Goal: Task Accomplishment & Management: Use online tool/utility

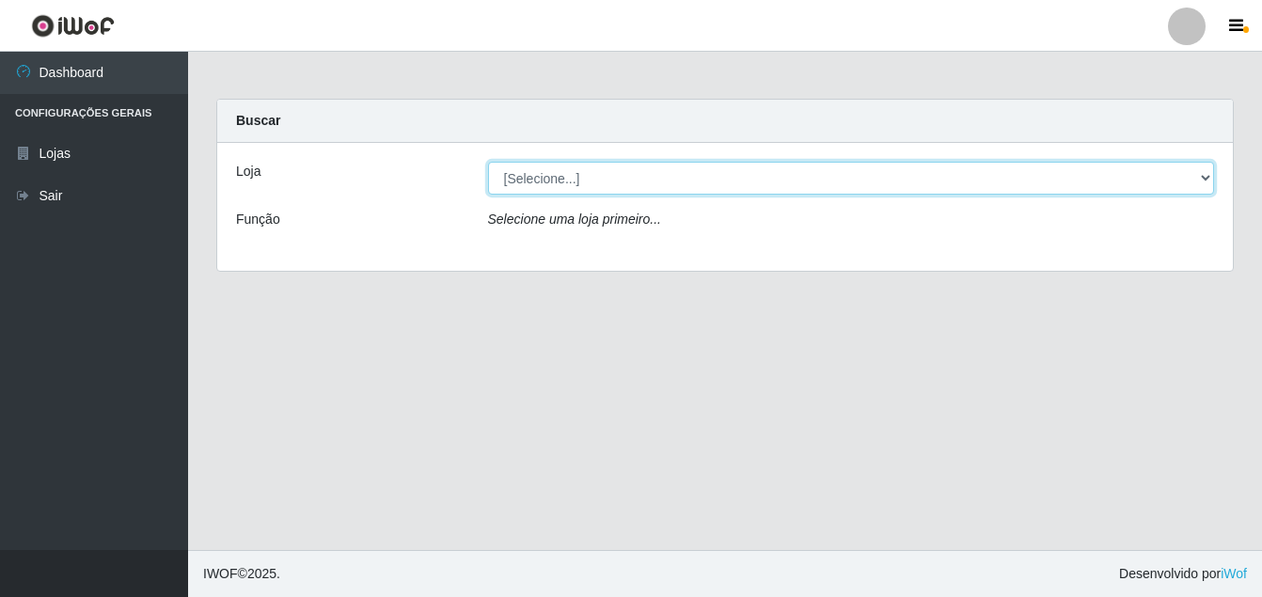
click at [666, 176] on select "[Selecione...] Ajubá Mercado" at bounding box center [851, 178] width 727 height 33
select select "402"
click at [488, 162] on select "[Selecione...] Ajubá Mercado" at bounding box center [851, 178] width 727 height 33
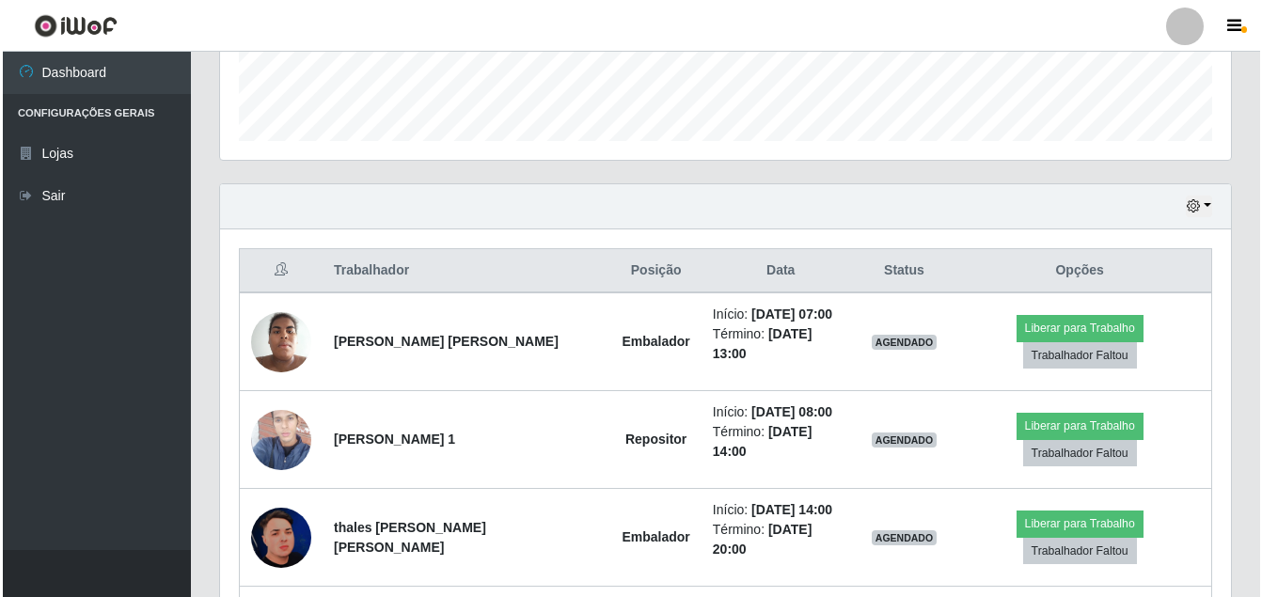
scroll to position [564, 0]
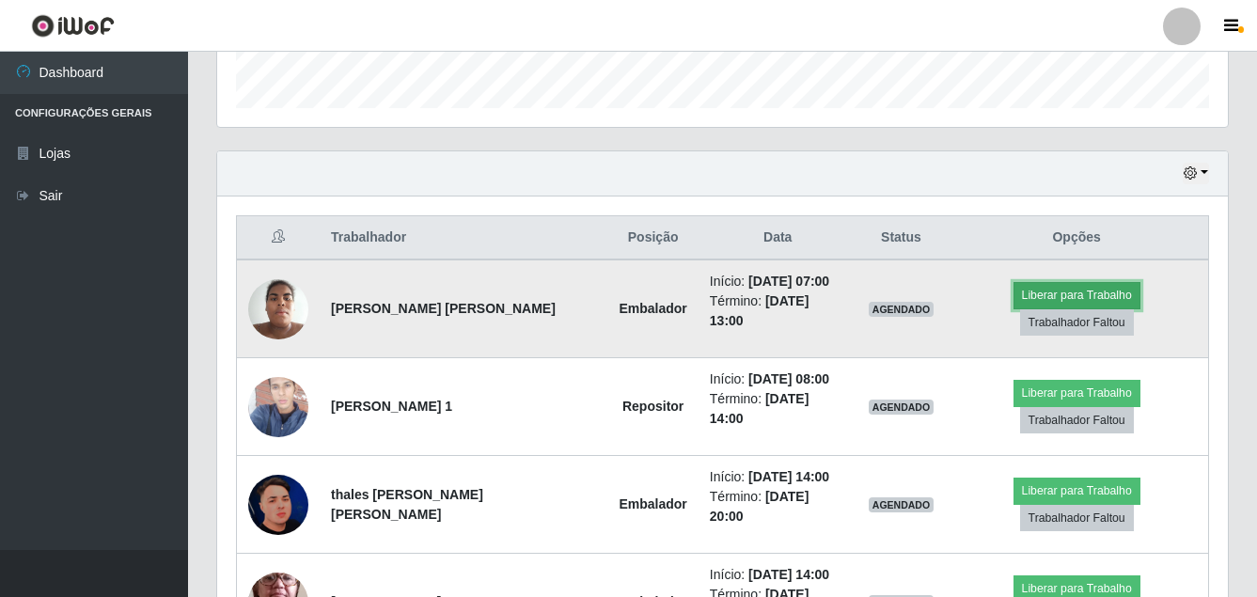
click at [1023, 294] on button "Liberar para Trabalho" at bounding box center [1077, 295] width 127 height 26
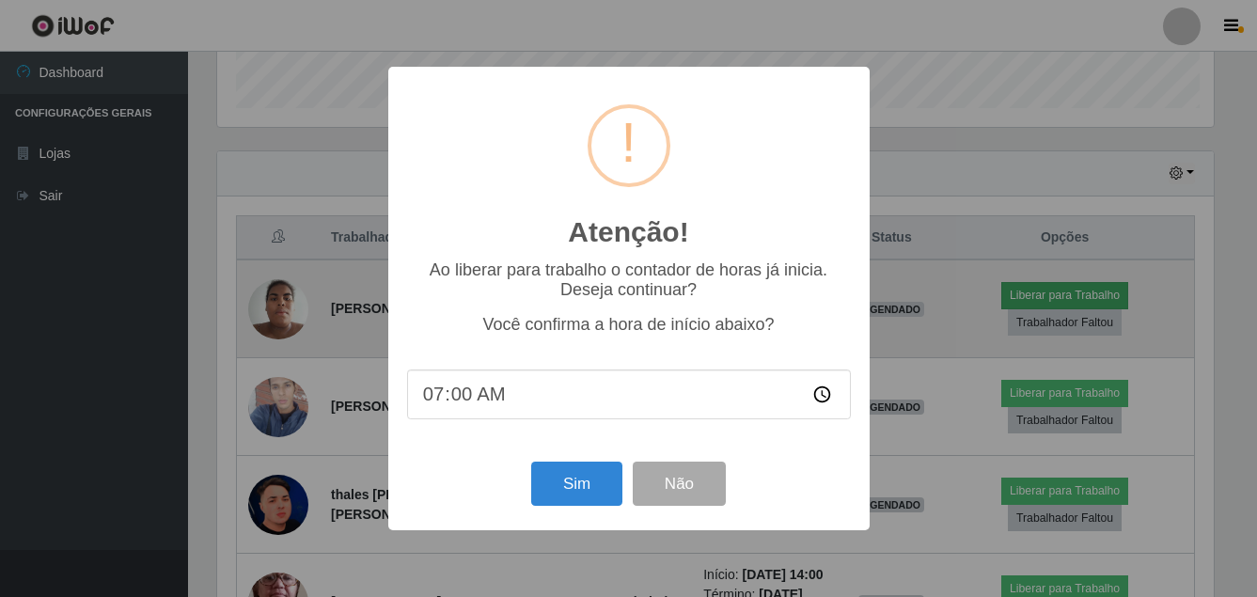
scroll to position [390, 1001]
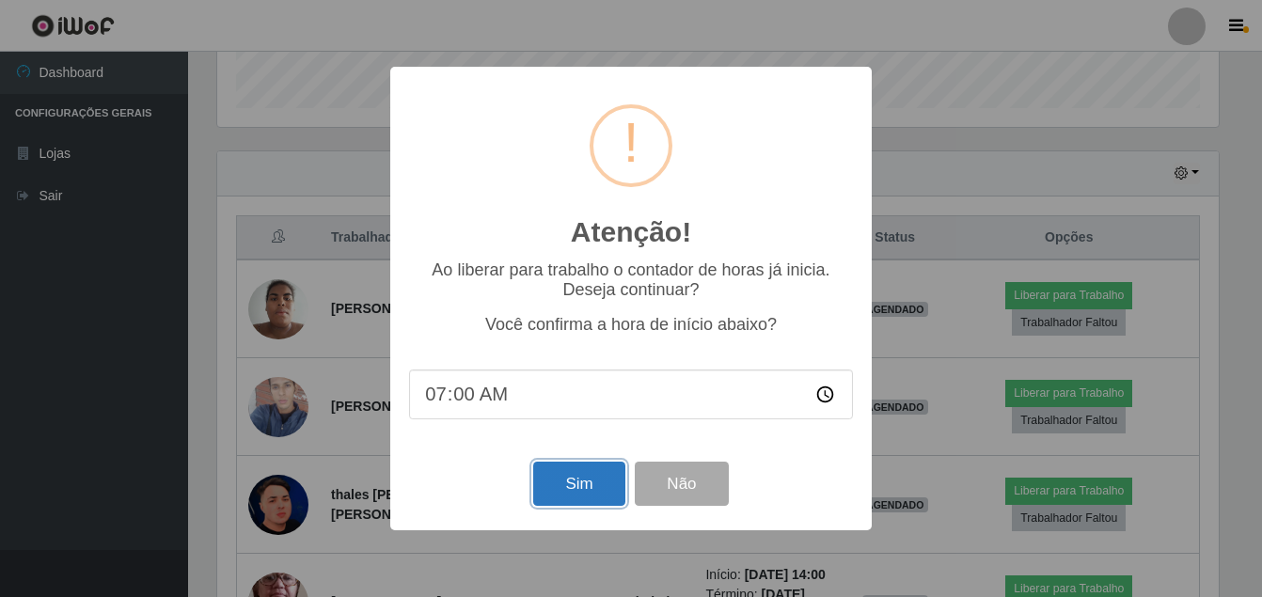
click at [598, 480] on button "Sim" at bounding box center [578, 484] width 91 height 44
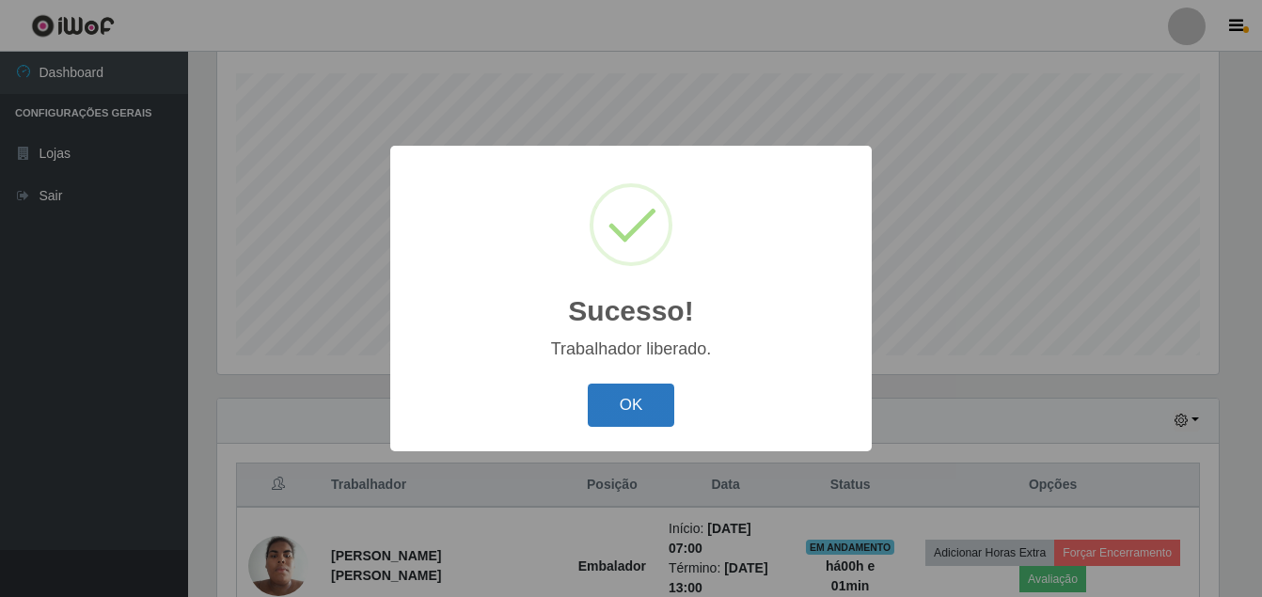
click at [620, 395] on button "OK" at bounding box center [631, 406] width 87 height 44
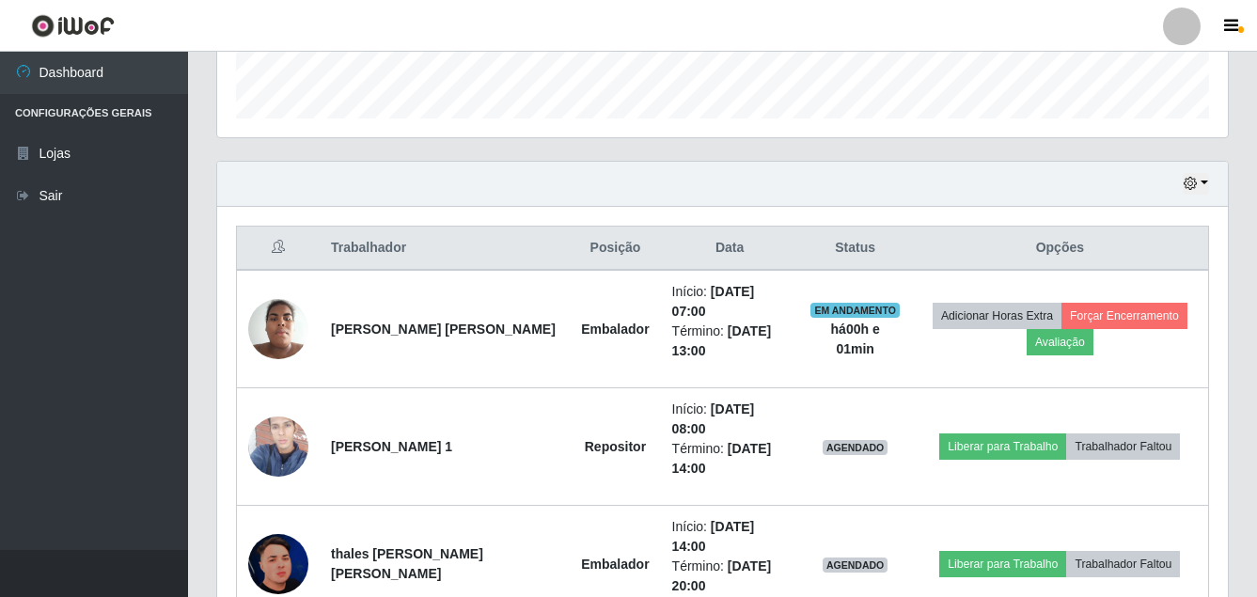
scroll to position [599, 0]
